Goal: Information Seeking & Learning: Answer question/provide support

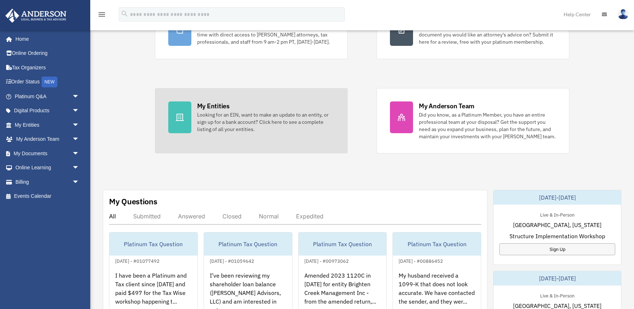
scroll to position [82, 0]
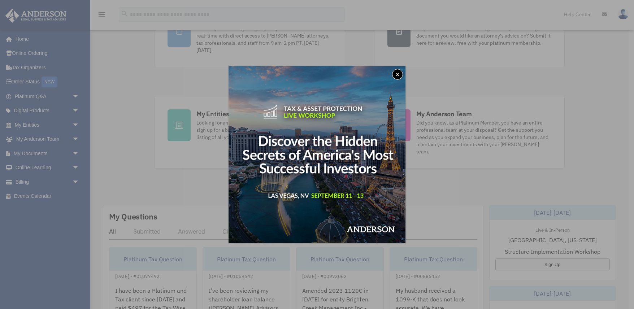
click at [399, 73] on button "x" at bounding box center [397, 74] width 11 height 11
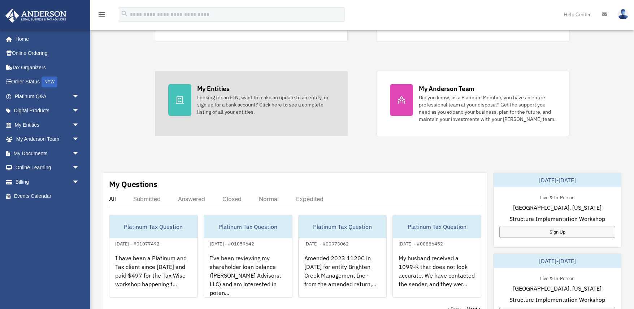
scroll to position [107, 0]
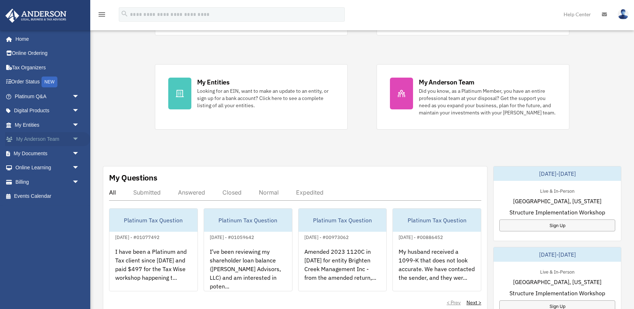
click at [65, 141] on link "My Anderson Team arrow_drop_down" at bounding box center [47, 139] width 85 height 14
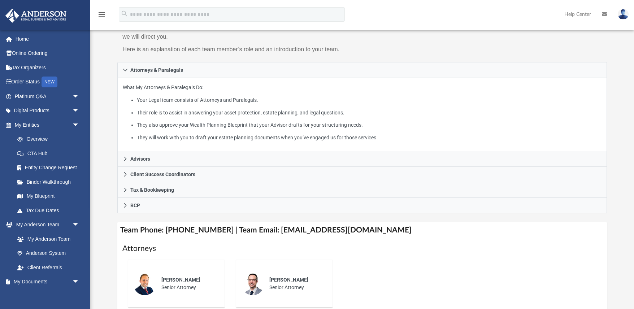
scroll to position [87, 0]
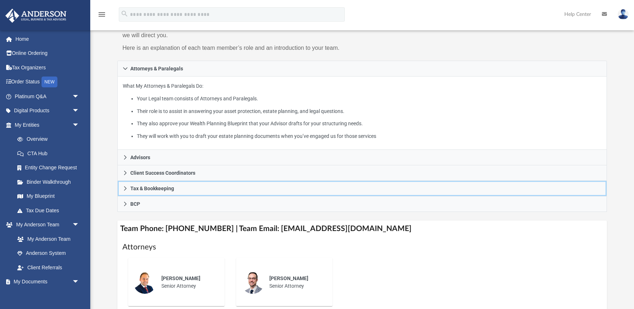
drag, startPoint x: 133, startPoint y: 187, endPoint x: 266, endPoint y: 181, distance: 133.1
click at [134, 187] on span "Tax & Bookkeeping" at bounding box center [152, 188] width 44 height 5
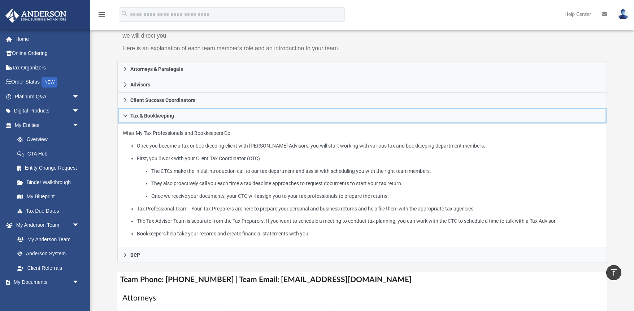
scroll to position [84, 0]
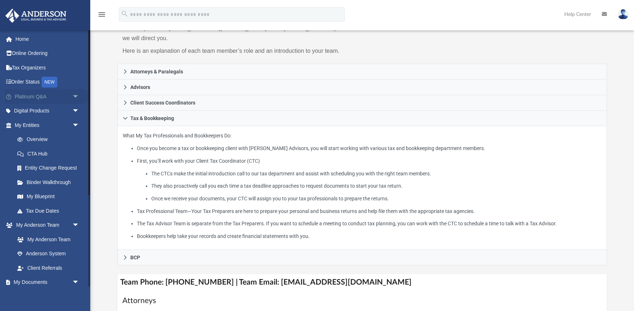
click at [31, 95] on link "Platinum Q&A arrow_drop_down" at bounding box center [47, 96] width 85 height 14
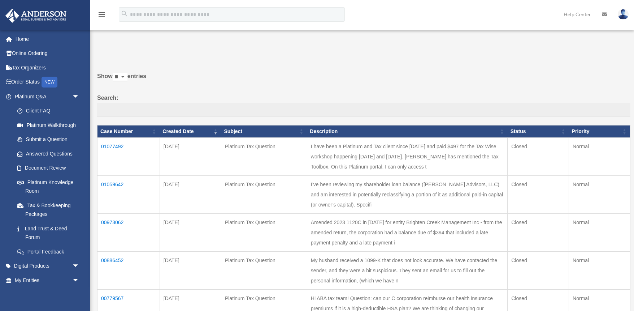
click at [307, 184] on td "I’ve been reviewing my shareholder loan balance ([PERSON_NAME] Advisors, LLC) a…" at bounding box center [407, 195] width 201 height 38
click at [316, 182] on td "I’ve been reviewing my shareholder loan balance ([PERSON_NAME] Advisors, LLC) a…" at bounding box center [407, 195] width 201 height 38
click at [109, 178] on td "01059642" at bounding box center [129, 195] width 63 height 38
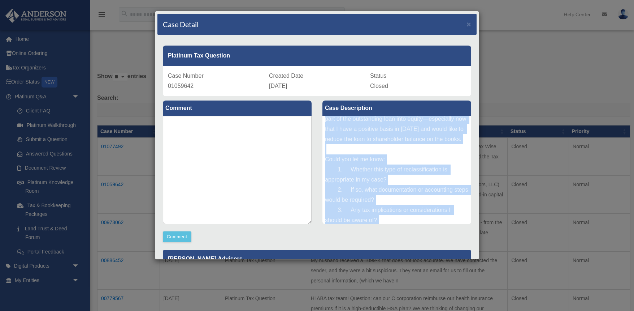
scroll to position [111, 0]
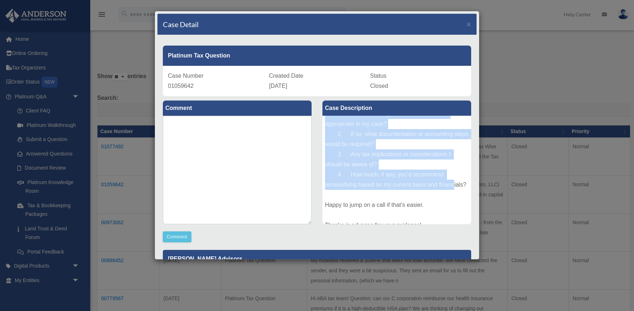
drag, startPoint x: 325, startPoint y: 124, endPoint x: 460, endPoint y: 192, distance: 150.9
click at [460, 192] on div "I’ve been reviewing my shareholder loan balance ([PERSON_NAME] Advisors, LLC) a…" at bounding box center [397, 170] width 149 height 108
copy div "I’ve been reviewing my shareholder loan balance ([PERSON_NAME] Advisors, LLC) a…"
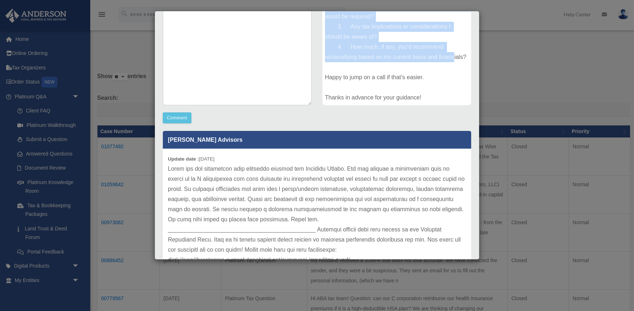
scroll to position [120, 0]
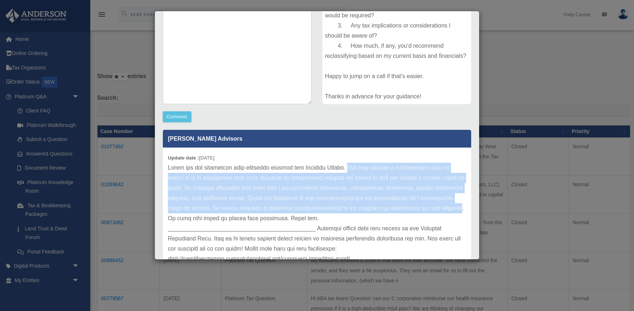
drag, startPoint x: 347, startPoint y: 166, endPoint x: 397, endPoint y: 206, distance: 64.3
click at [397, 206] on p at bounding box center [317, 234] width 298 height 142
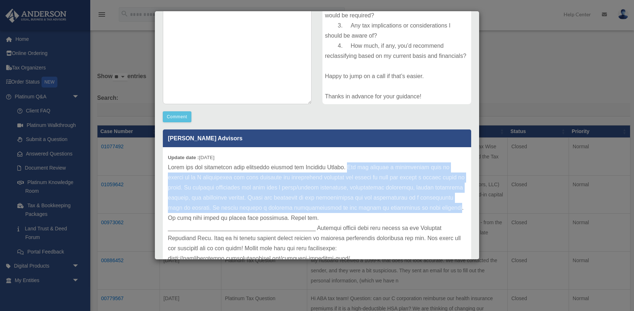
copy p "You can convert a shareholder loan to equity in an S corporation but must docum…"
